Goal: Book appointment/travel/reservation

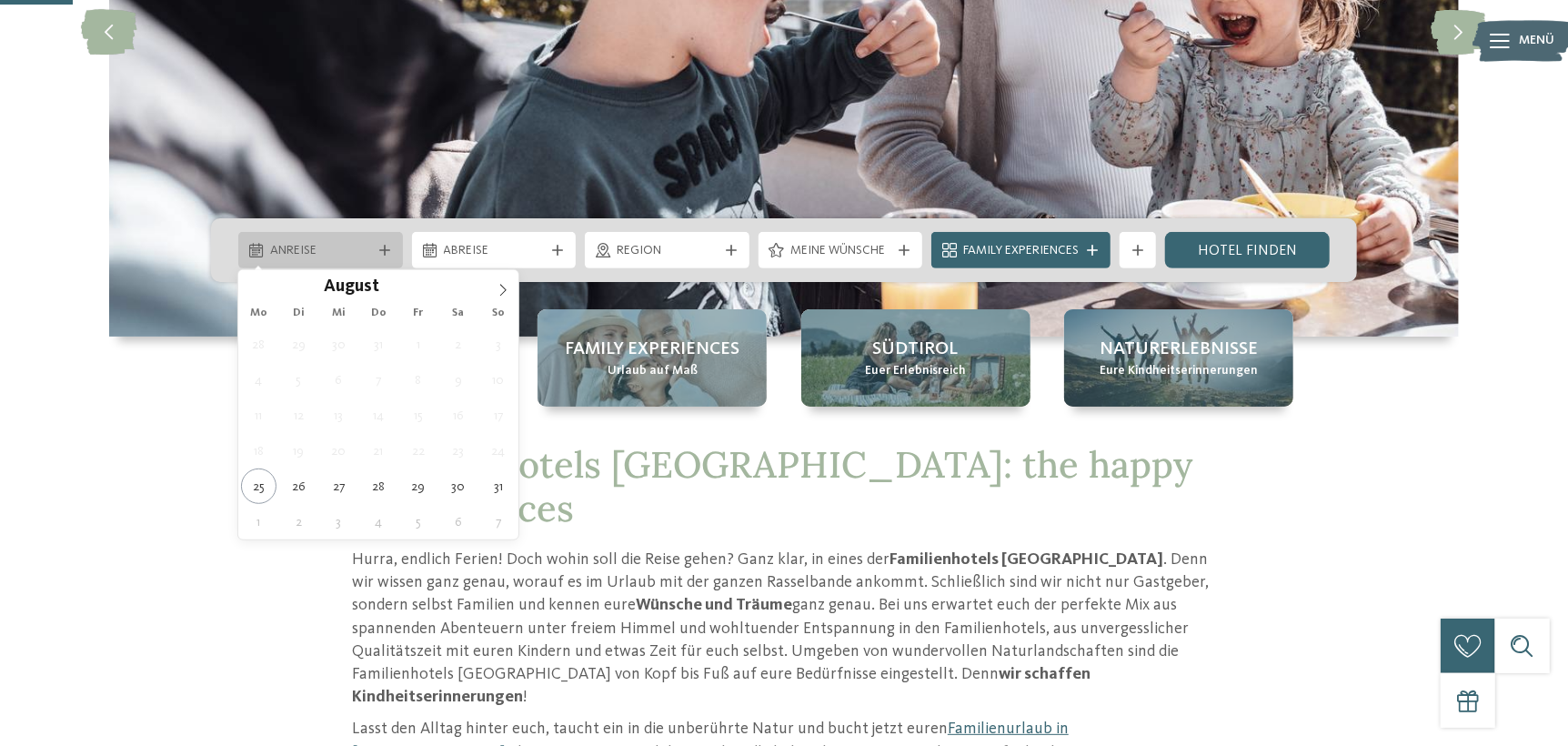
click at [367, 248] on span "Anreise" at bounding box center [320, 251] width 101 height 18
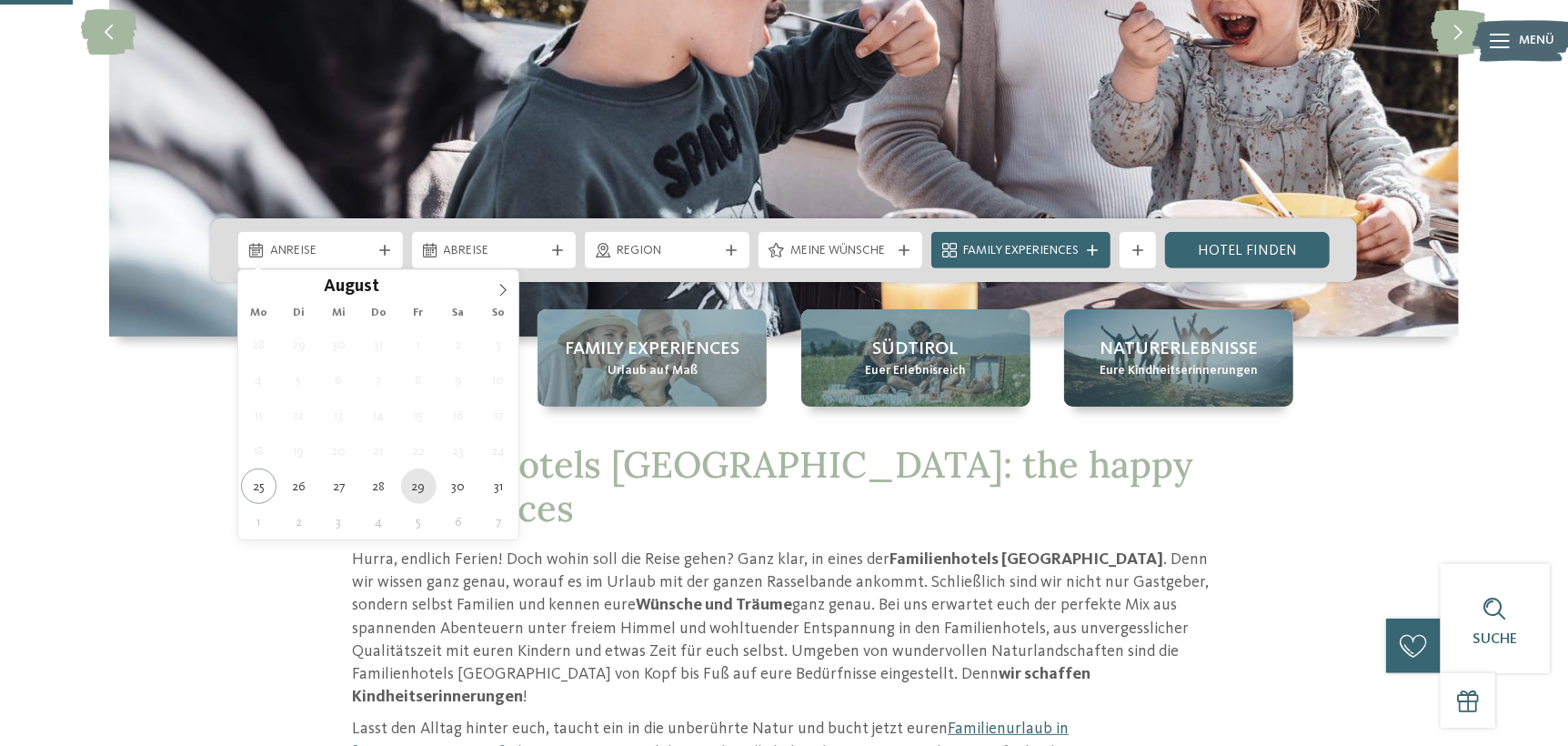
type div "29.08.2025"
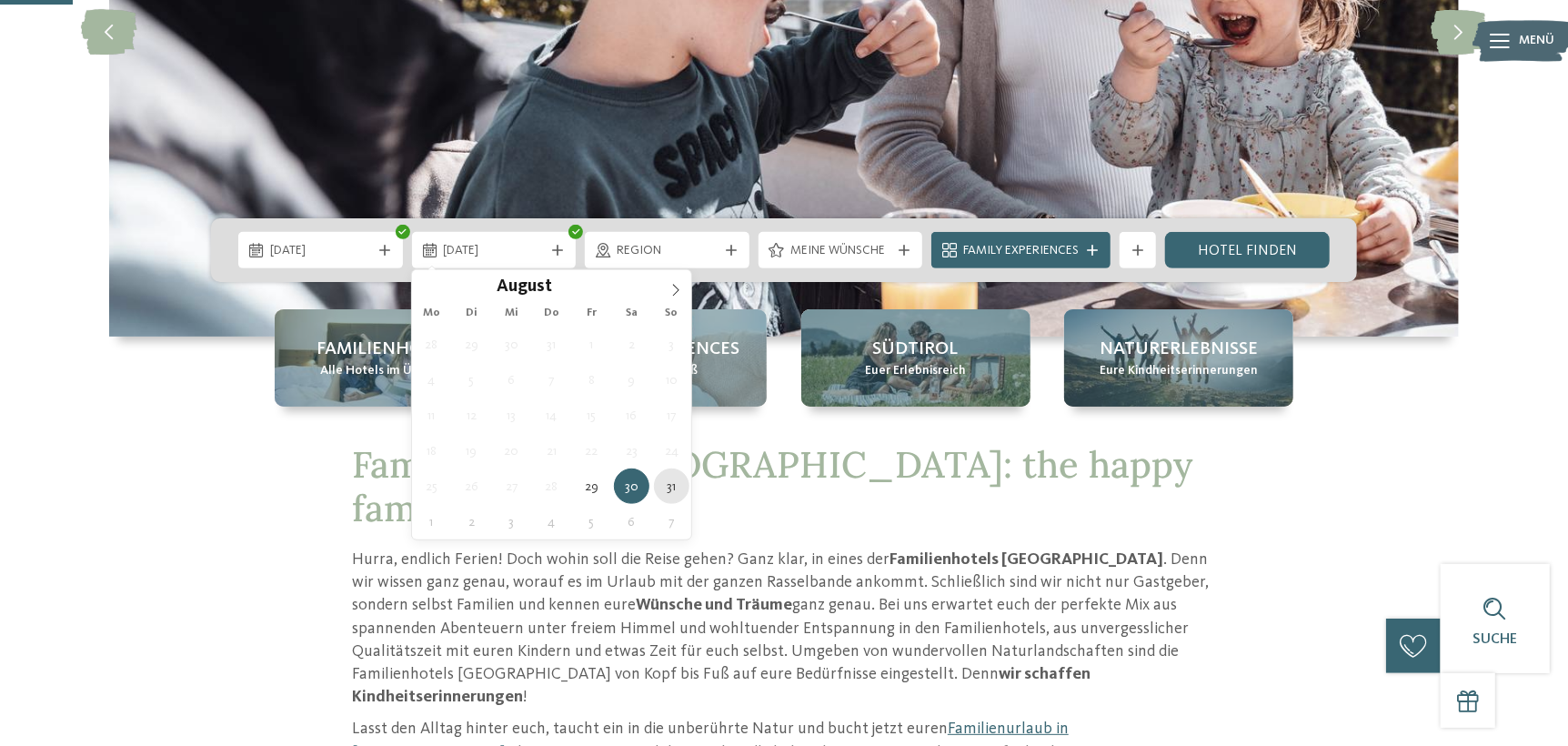
type div "31.08.2025"
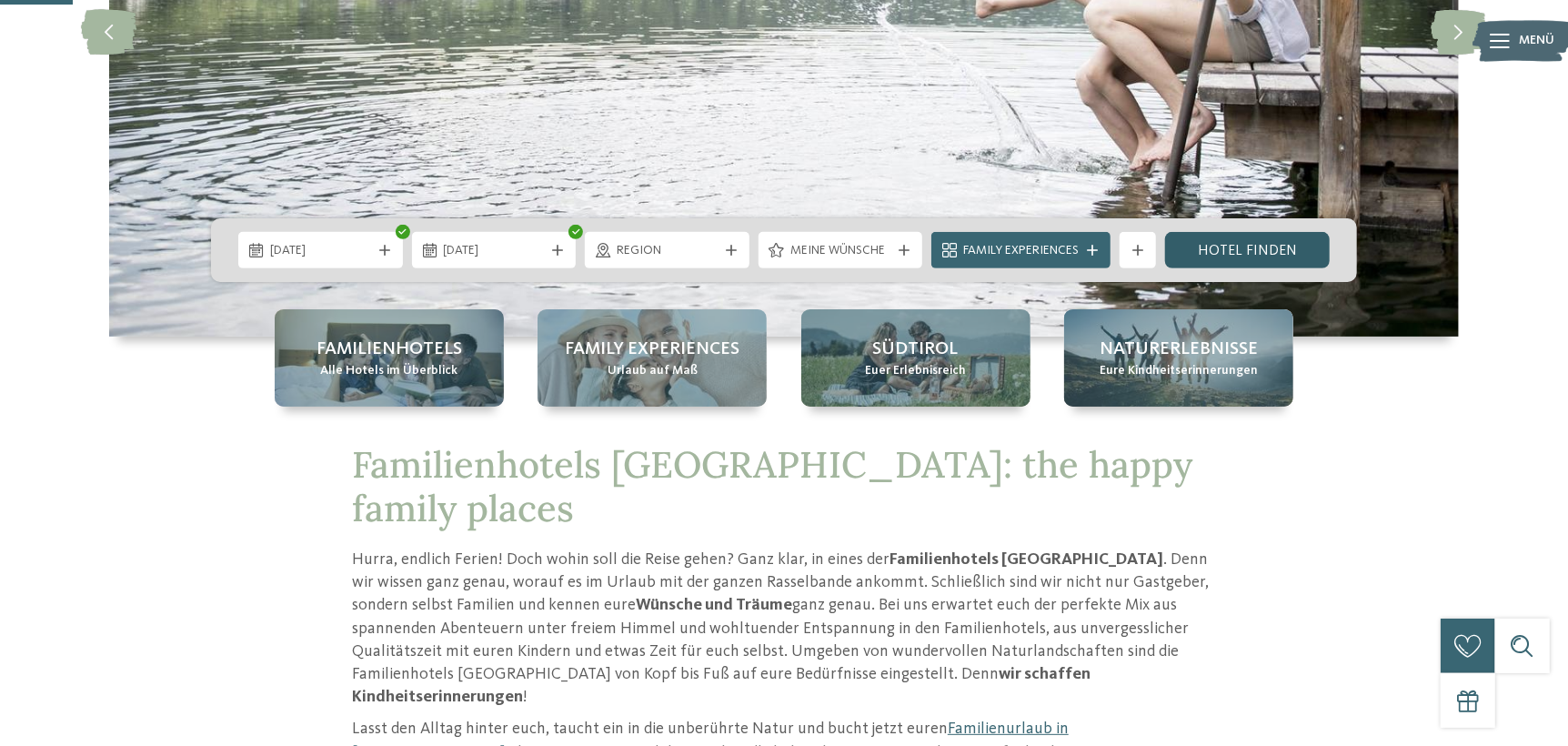
click at [1222, 253] on link "Hotel finden" at bounding box center [1248, 251] width 165 height 37
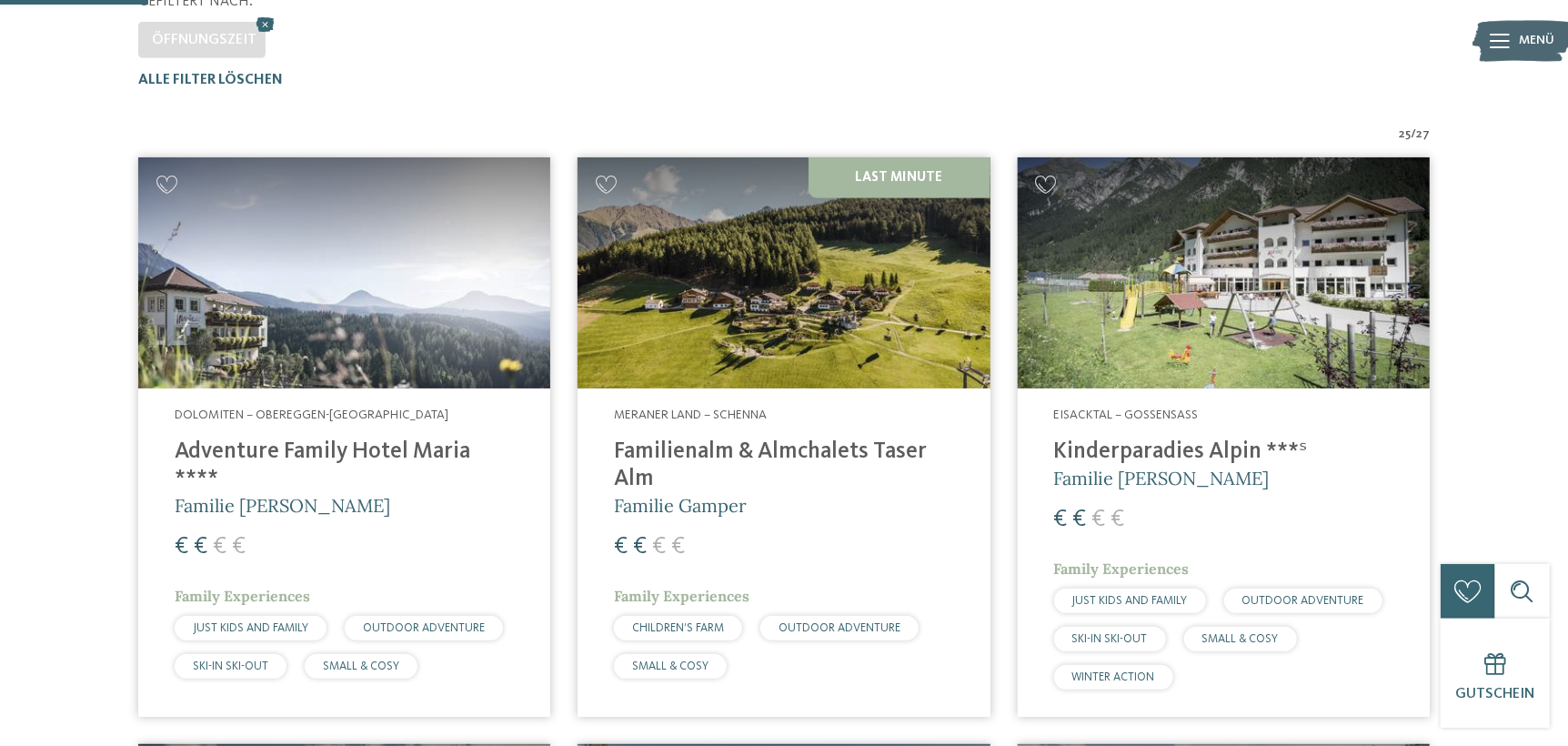
scroll to position [595, 0]
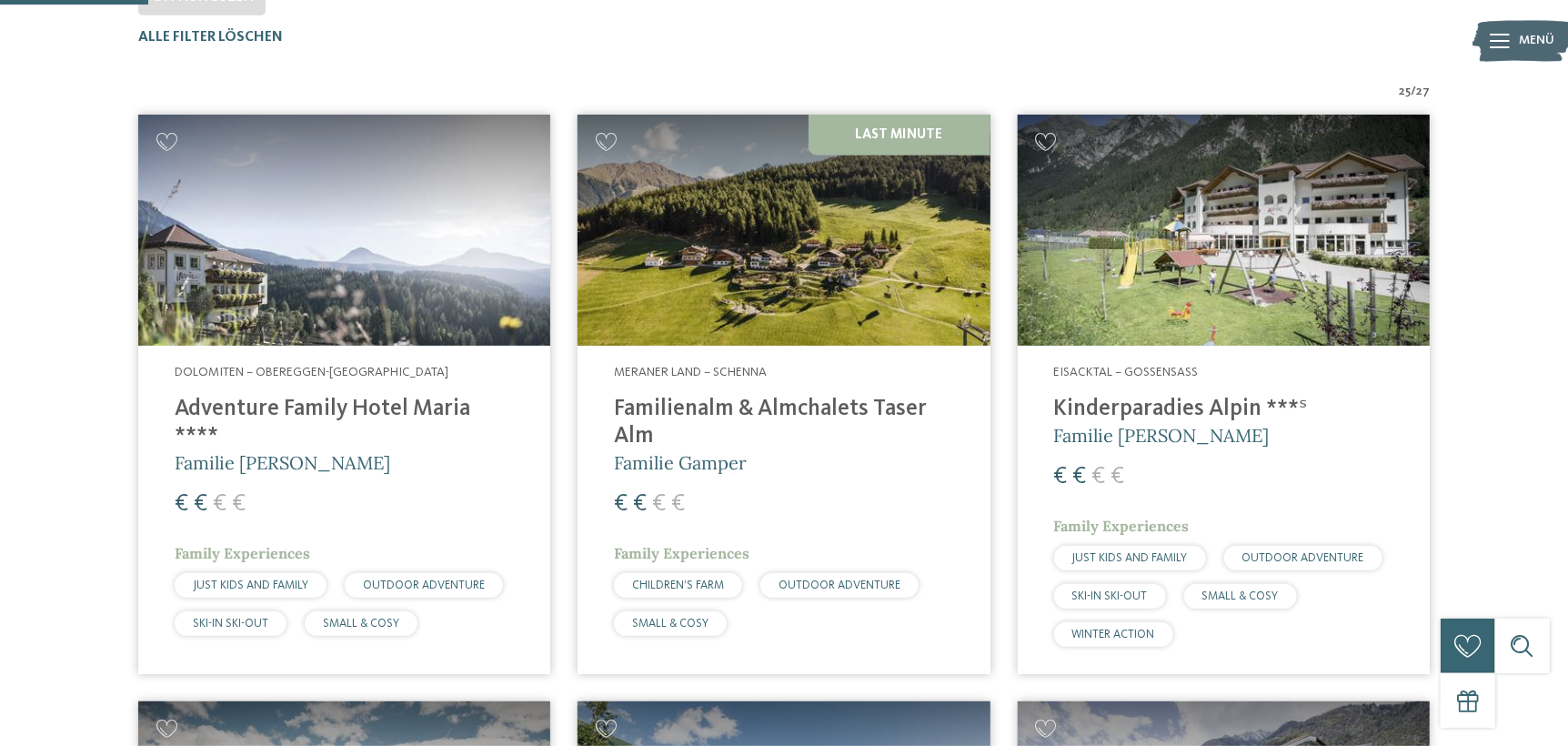
click at [798, 414] on h4 "Familienalm & Almchalets Taser Alm" at bounding box center [783, 423] width 339 height 54
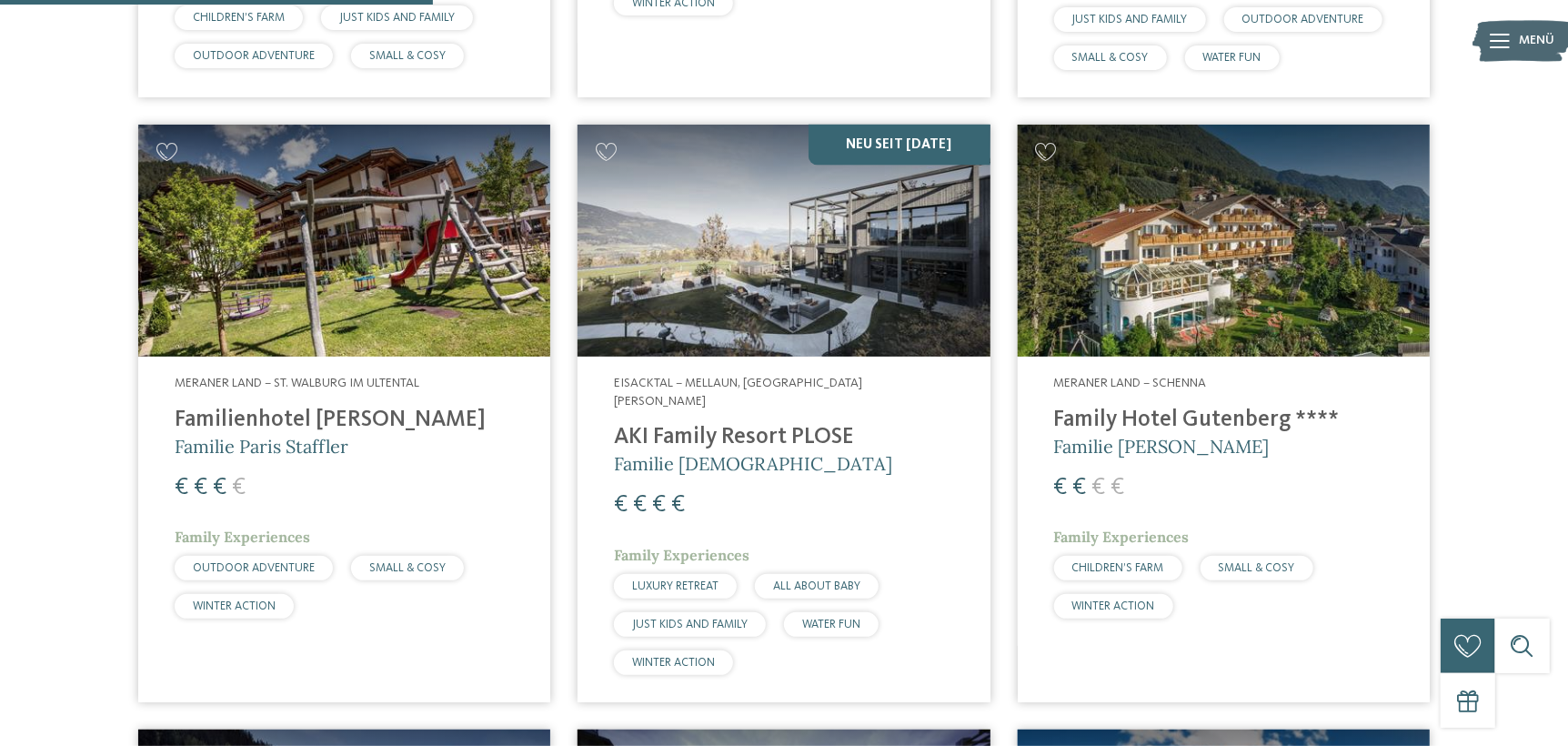
scroll to position [1777, 0]
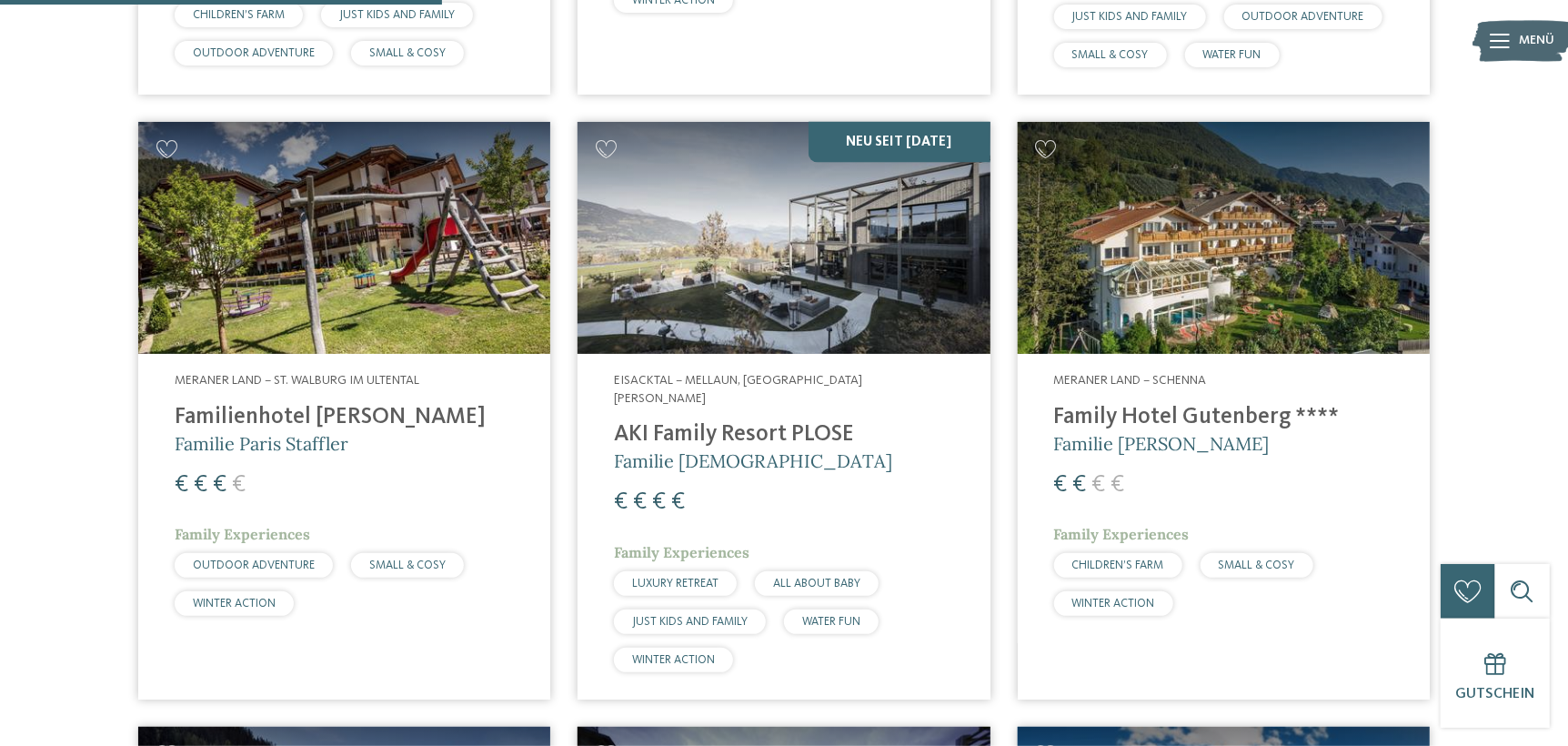
click at [715, 372] on address "Eisacktal – Mellaun, St. Andrä Brixen" at bounding box center [783, 389] width 339 height 36
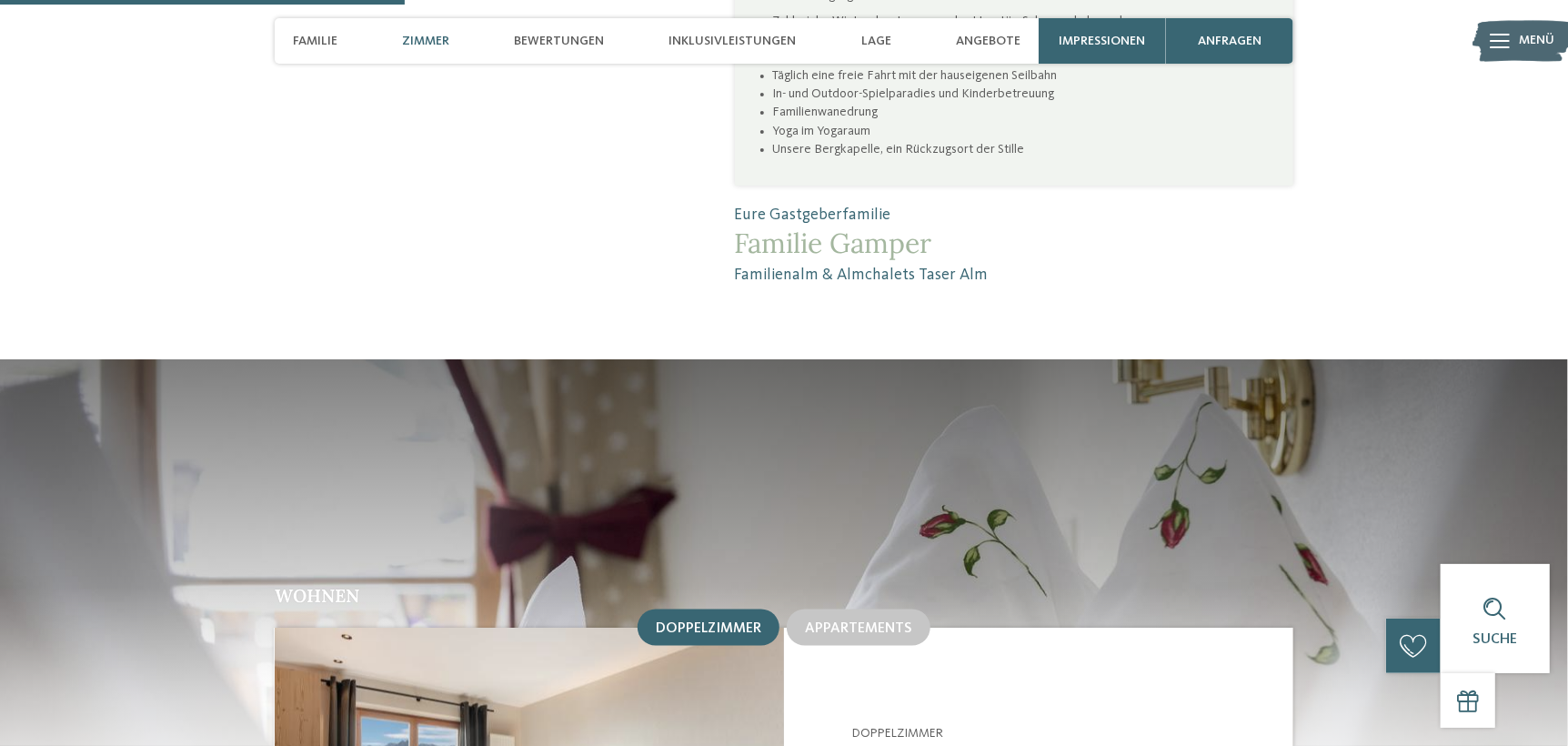
scroll to position [1363, 0]
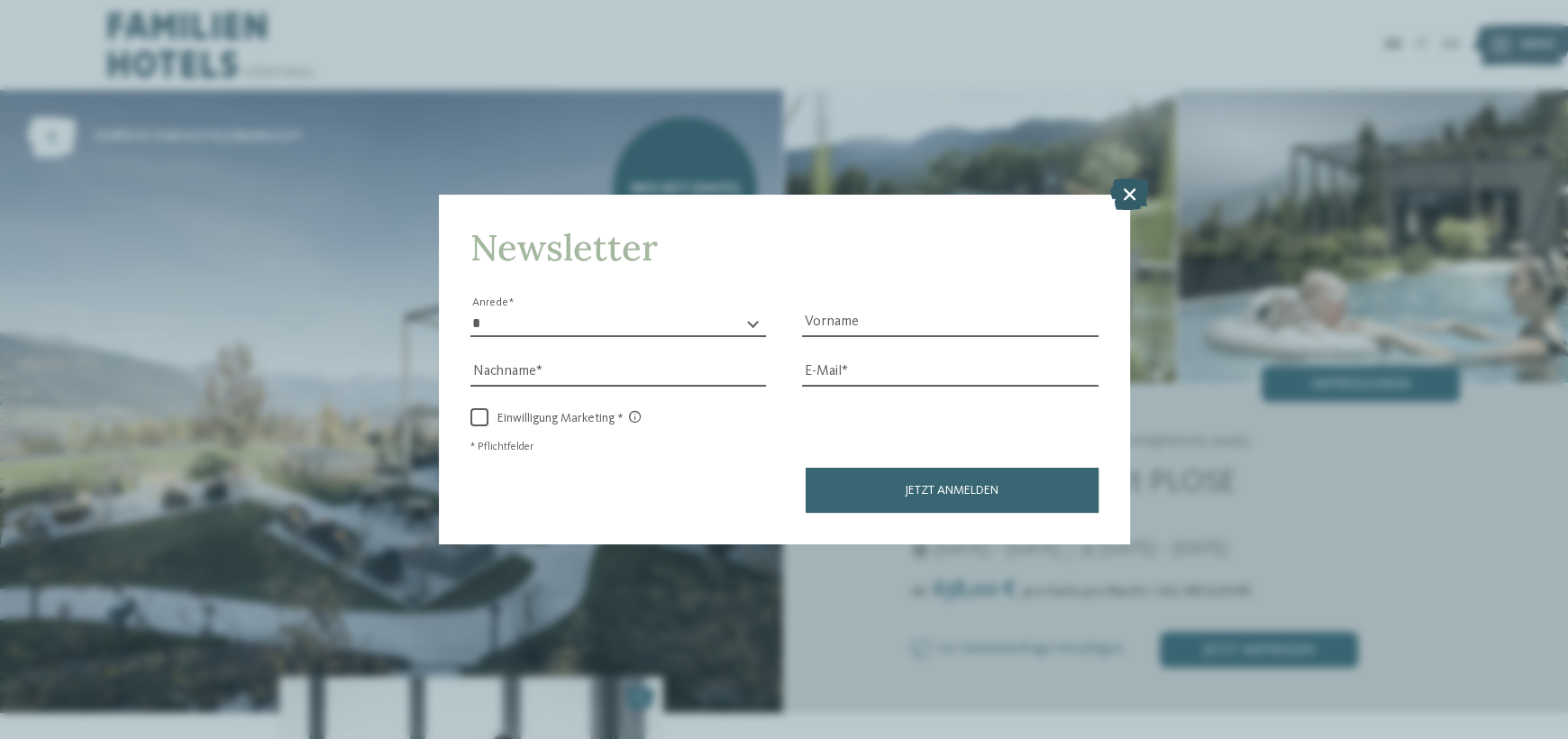
click at [1136, 187] on icon at bounding box center [1130, 193] width 38 height 32
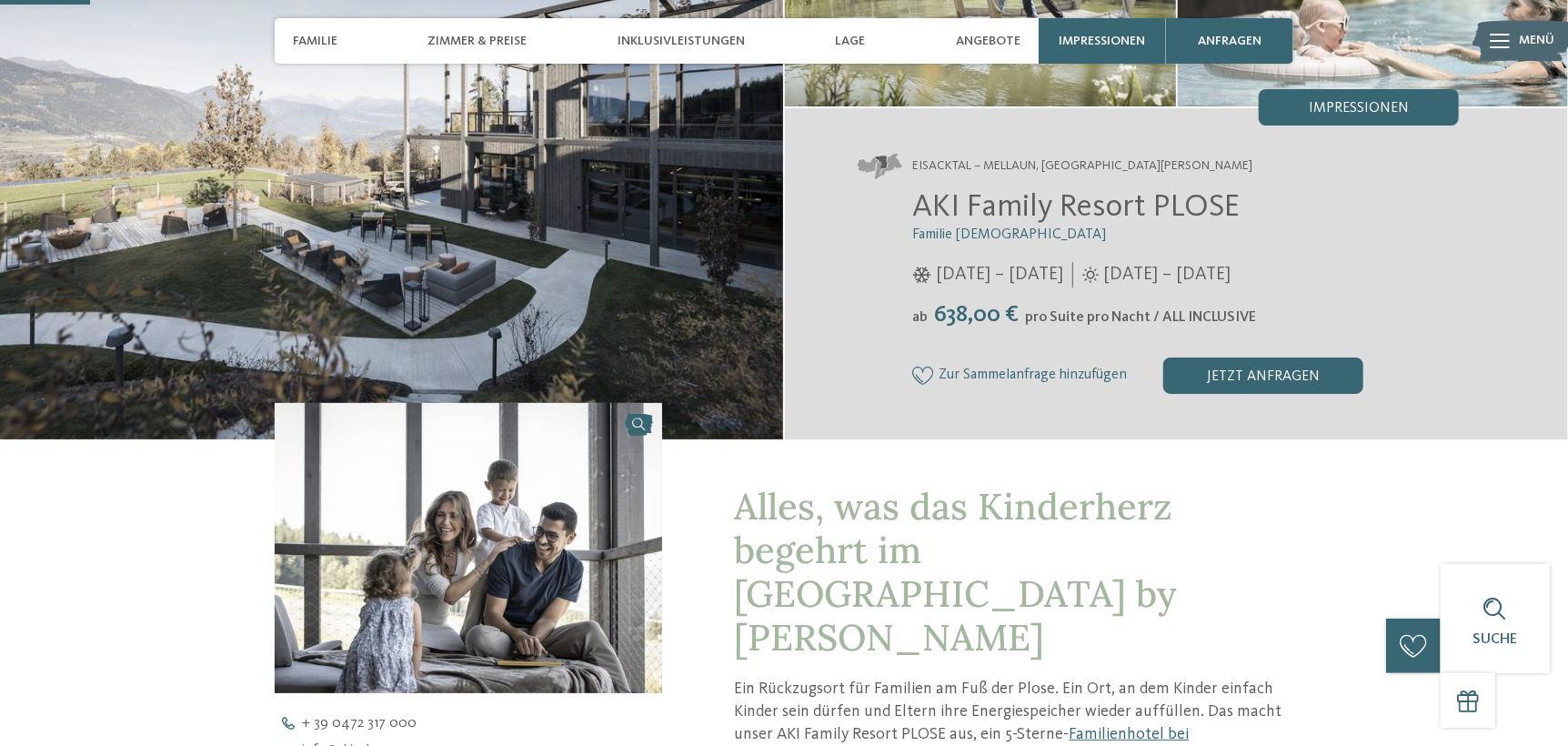
scroll to position [182, 0]
